Goal: Check status: Check status

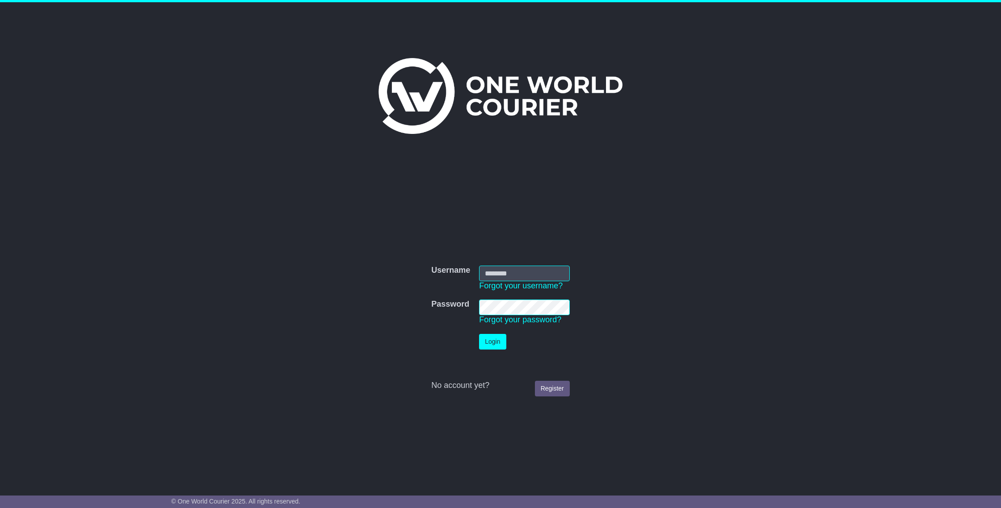
type input "**********"
click at [486, 342] on button "Login" at bounding box center [492, 342] width 27 height 16
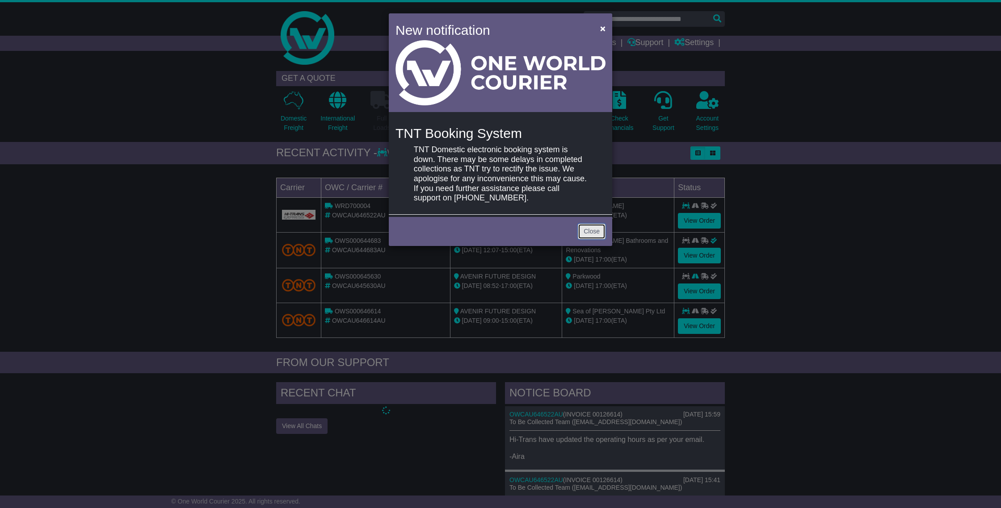
click at [590, 236] on link "Close" at bounding box center [592, 232] width 28 height 16
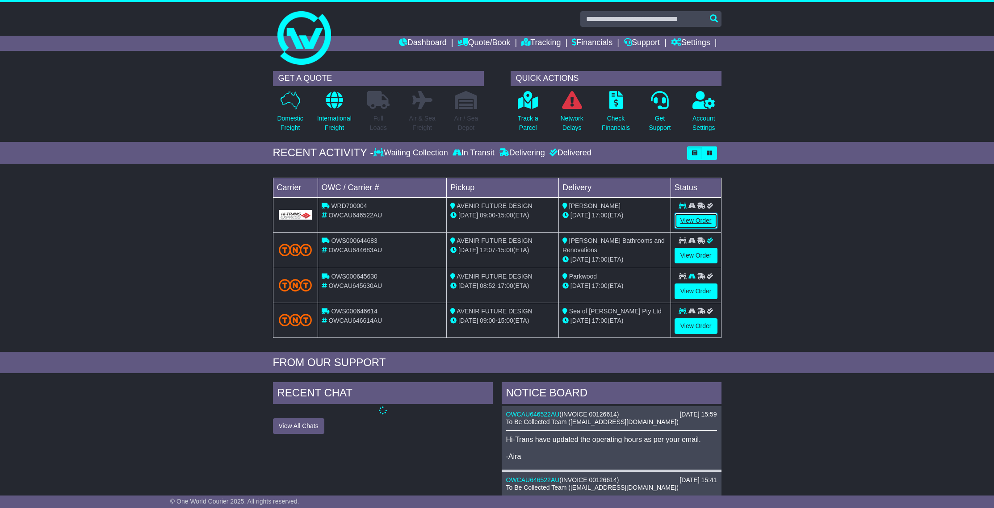
click at [693, 220] on link "View Order" at bounding box center [696, 221] width 43 height 16
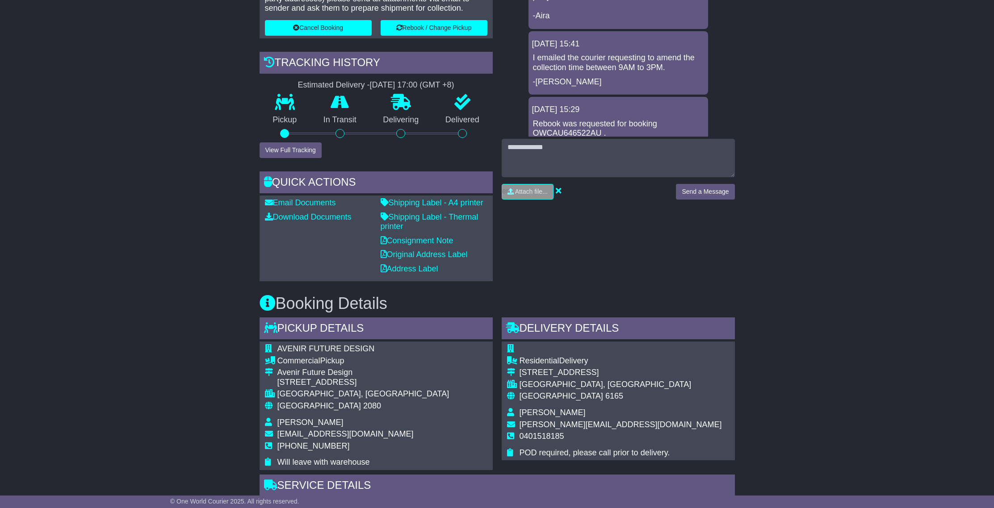
scroll to position [284, 0]
click at [433, 215] on link "Shipping Label - Thermal printer" at bounding box center [430, 221] width 98 height 19
click at [435, 239] on link "Consignment Note" at bounding box center [417, 239] width 73 height 9
click at [431, 214] on link "Shipping Label - Thermal printer" at bounding box center [430, 221] width 98 height 19
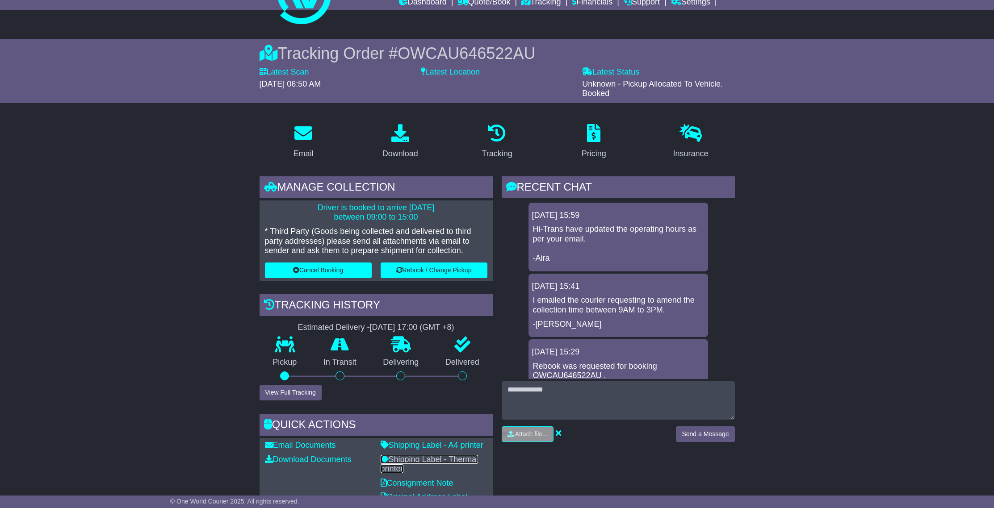
scroll to position [0, 0]
